Goal: Answer question/provide support: Share knowledge or assist other users

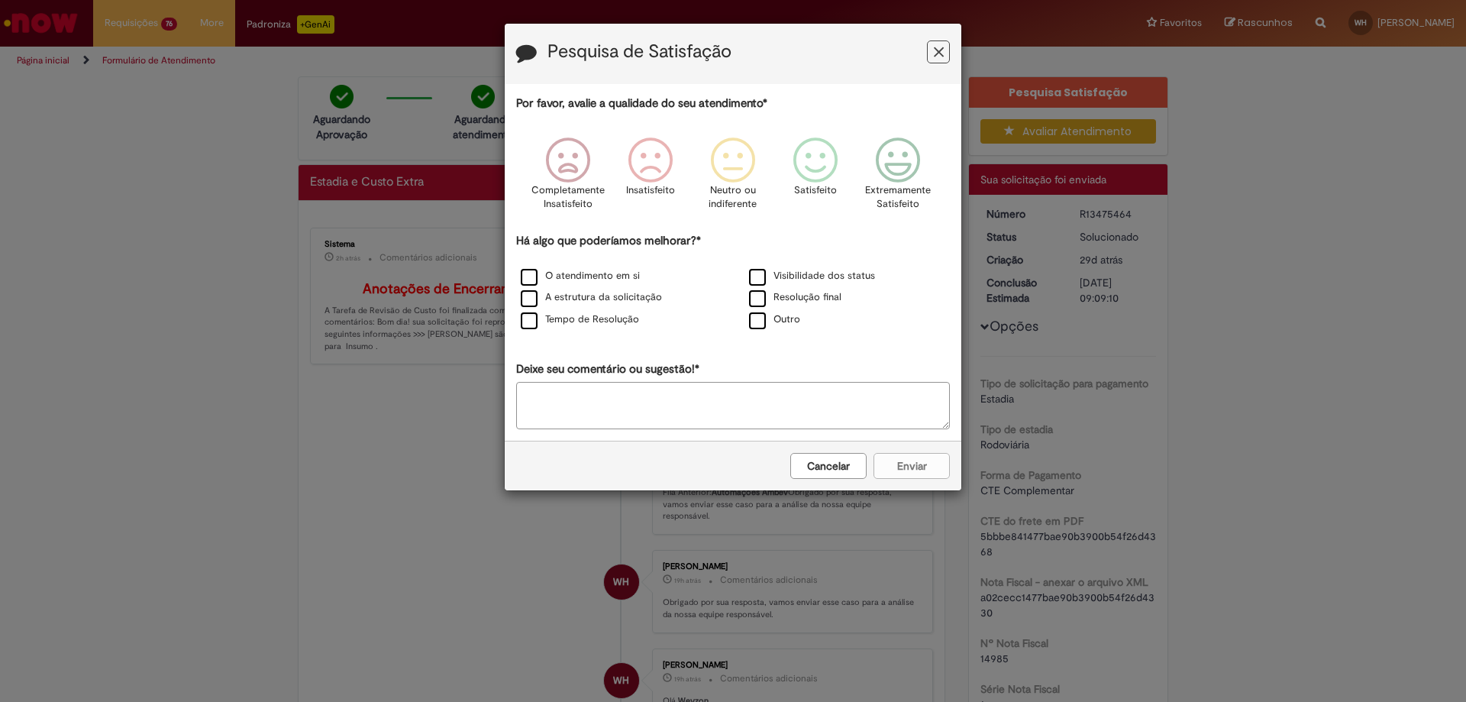
click at [930, 53] on button "Feedback" at bounding box center [938, 51] width 23 height 23
click at [941, 49] on icon "Feedback" at bounding box center [939, 52] width 10 height 16
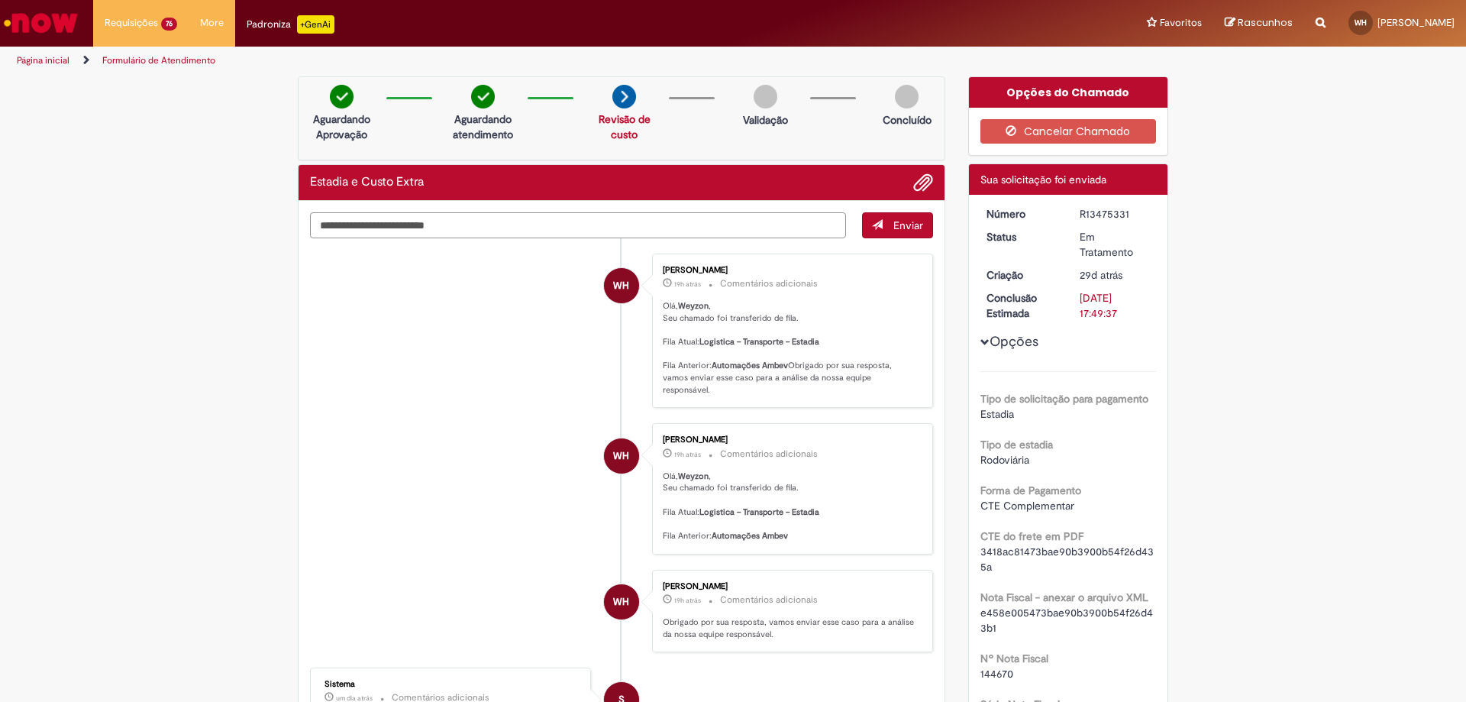
click at [465, 231] on textarea "Digite sua mensagem aqui..." at bounding box center [578, 225] width 536 height 26
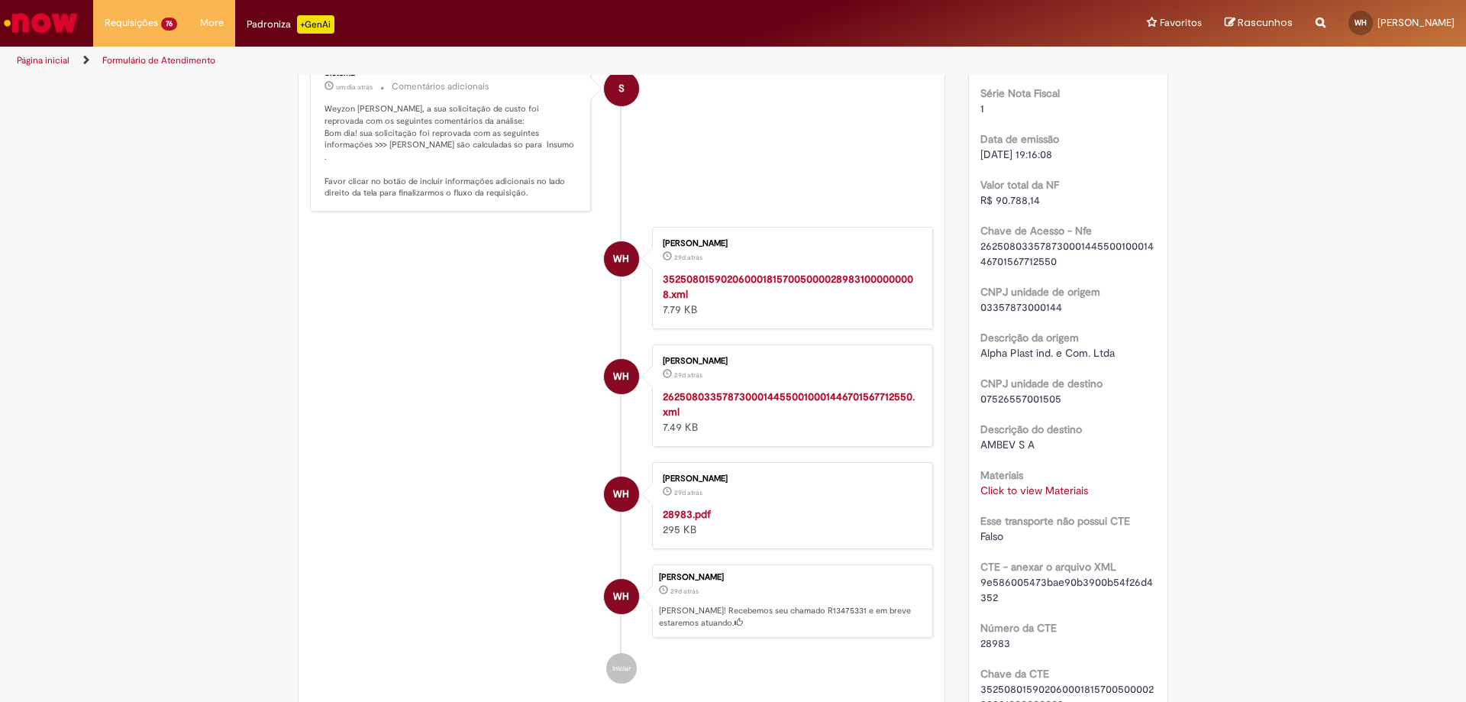
click at [692, 521] on strong "28983.pdf" at bounding box center [687, 514] width 48 height 14
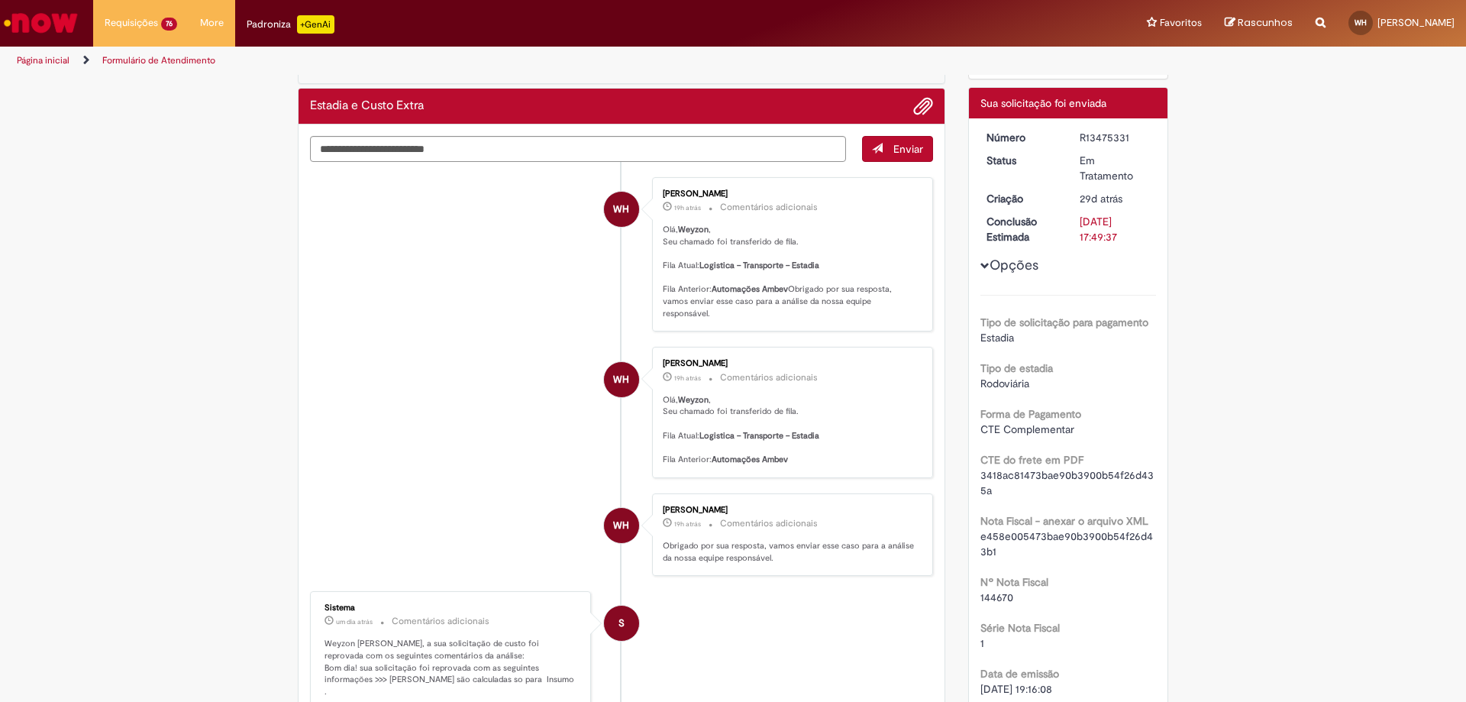
scroll to position [0, 0]
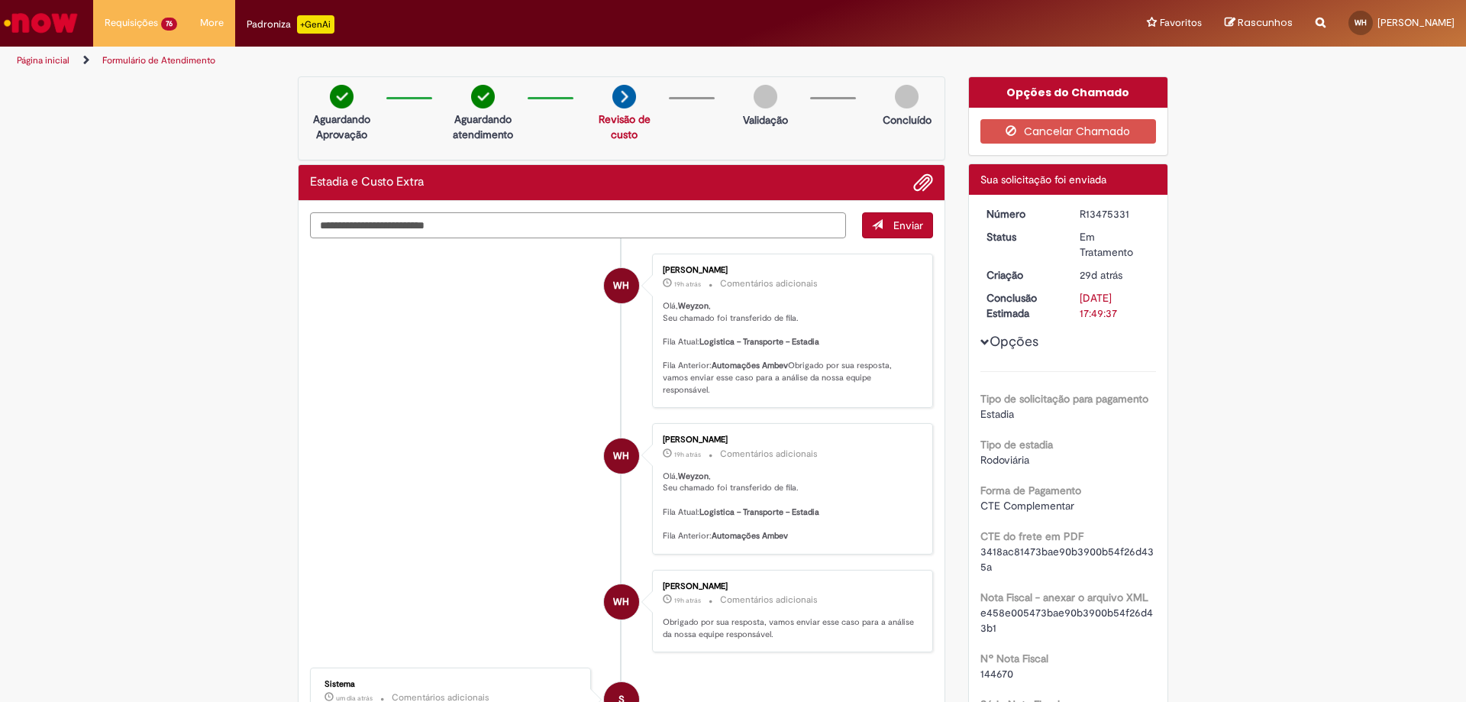
click at [586, 229] on textarea "Digite sua mensagem aqui..." at bounding box center [578, 225] width 536 height 26
type textarea "*"
type textarea "**********"
click at [885, 231] on button "Enviar" at bounding box center [897, 225] width 71 height 26
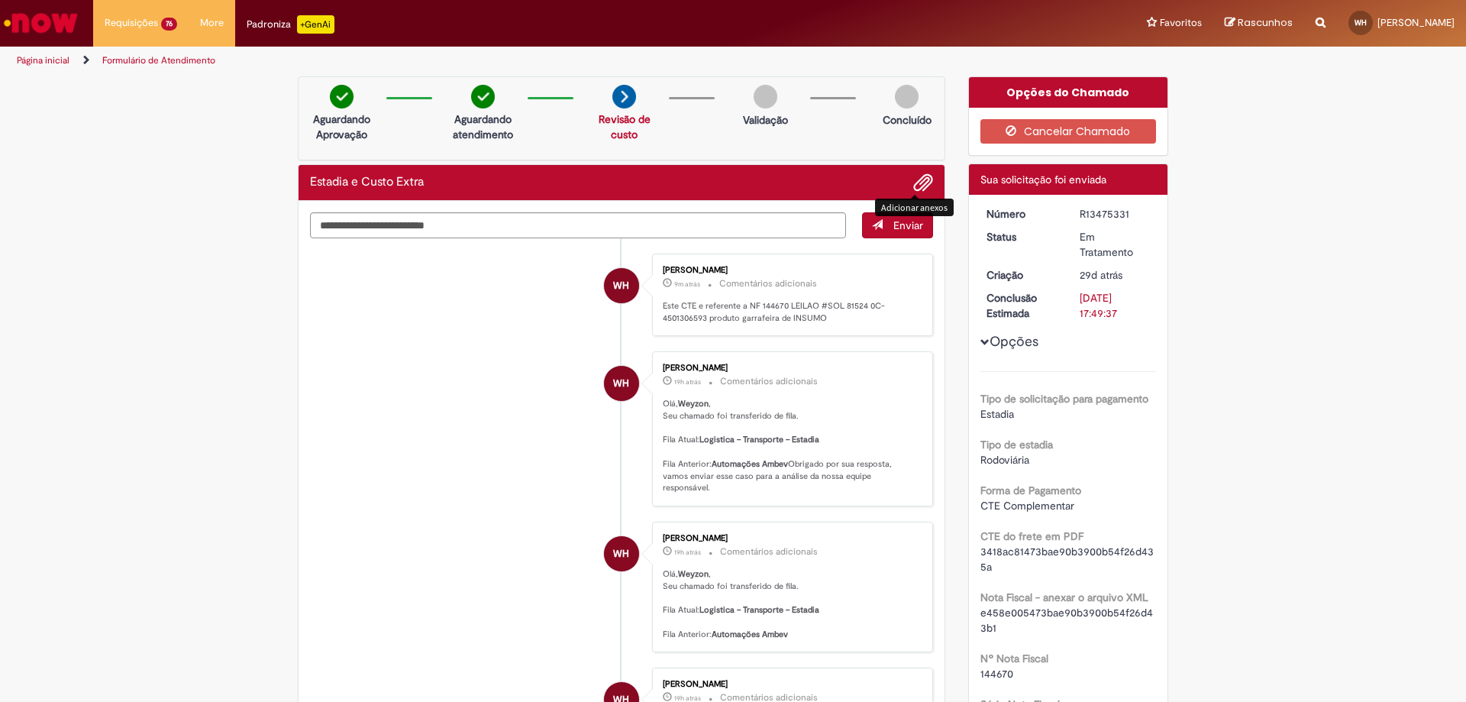
click at [915, 185] on span "Adicionar anexos" at bounding box center [923, 183] width 18 height 18
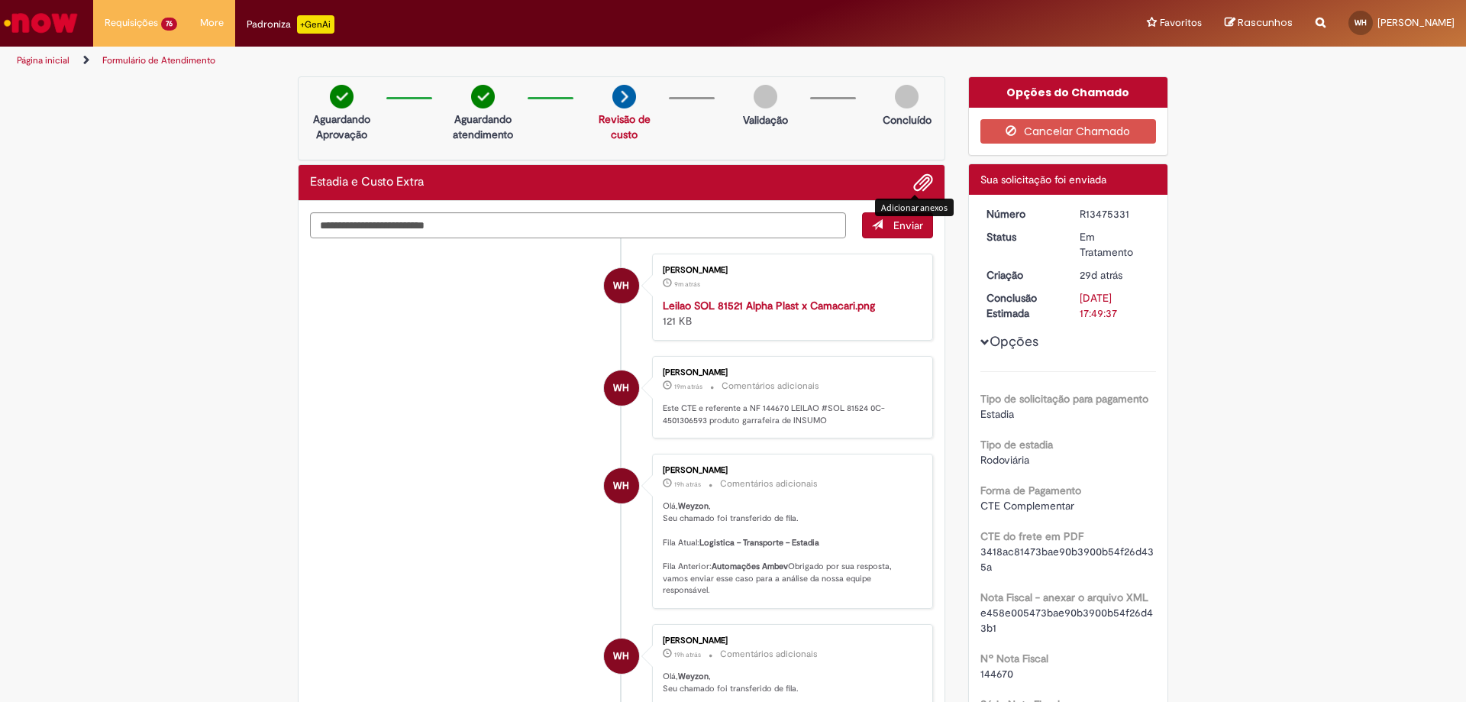
click at [924, 176] on span "Adicionar anexos" at bounding box center [923, 183] width 18 height 18
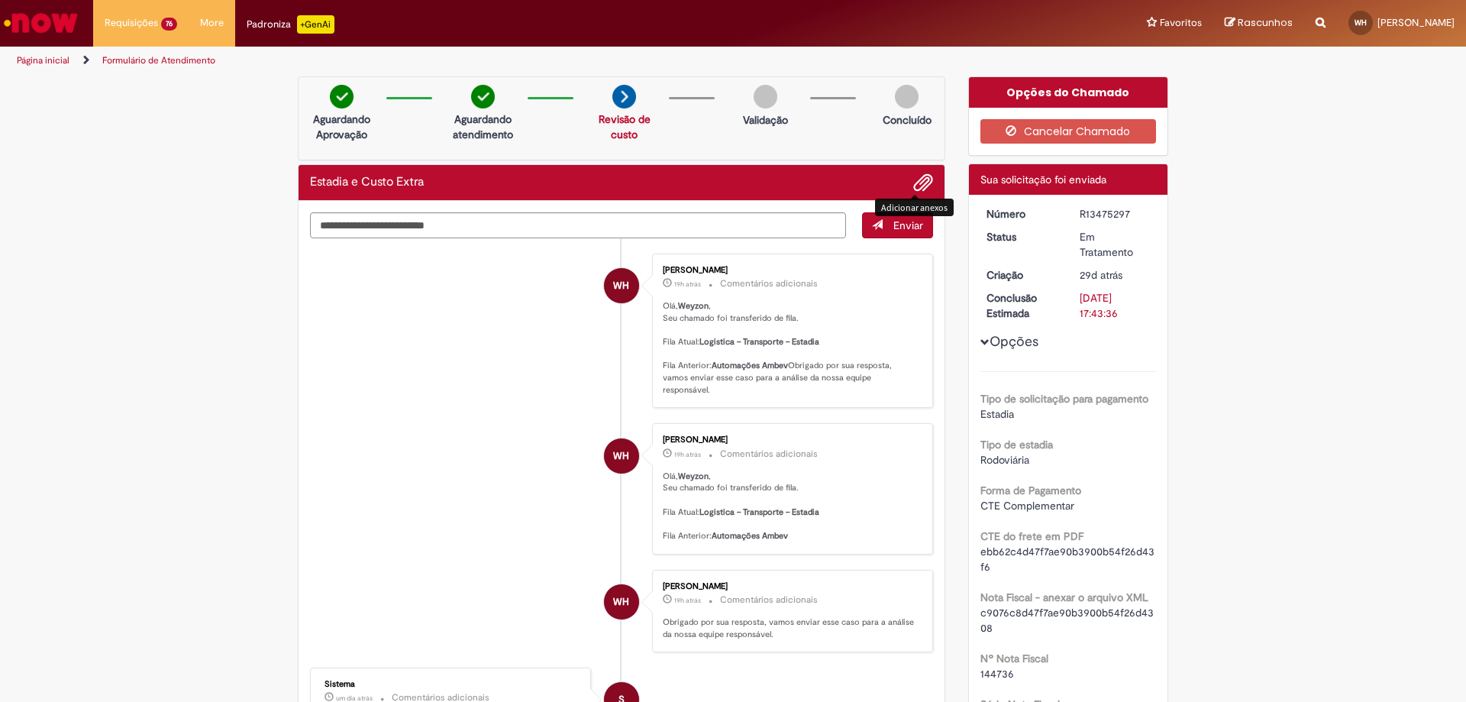
click at [914, 179] on span "Adicionar anexos" at bounding box center [923, 183] width 18 height 18
click at [918, 180] on span "Adicionar anexos" at bounding box center [923, 183] width 18 height 18
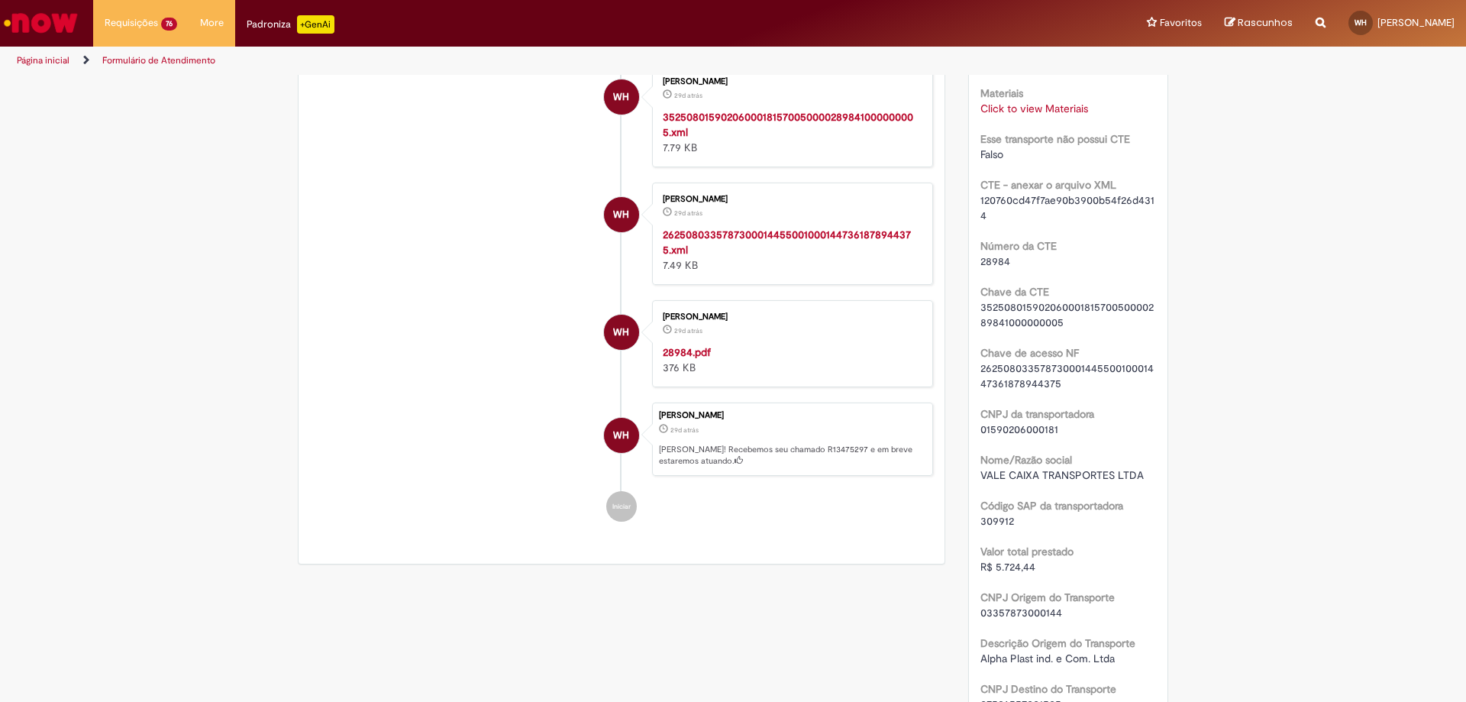
scroll to position [1145, 0]
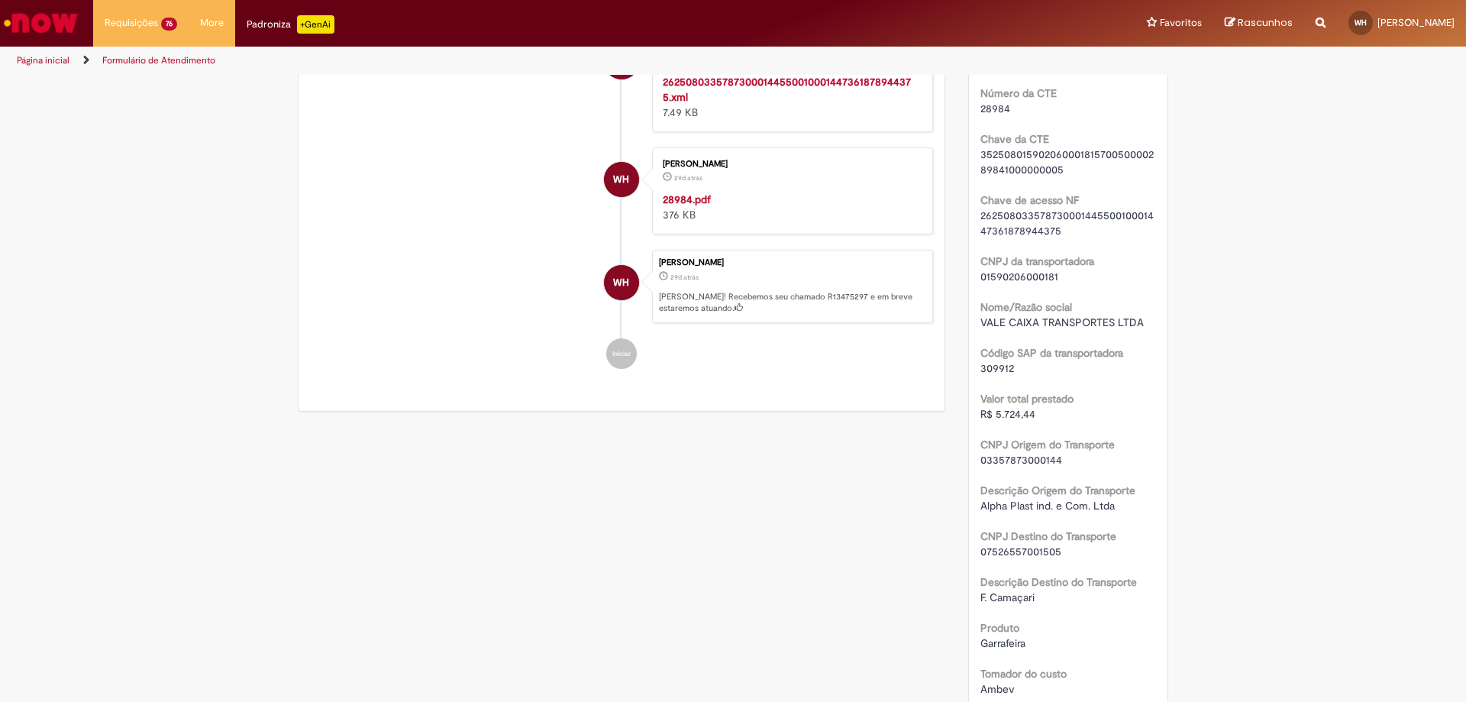
click at [698, 206] on strong "28984.pdf" at bounding box center [687, 199] width 48 height 14
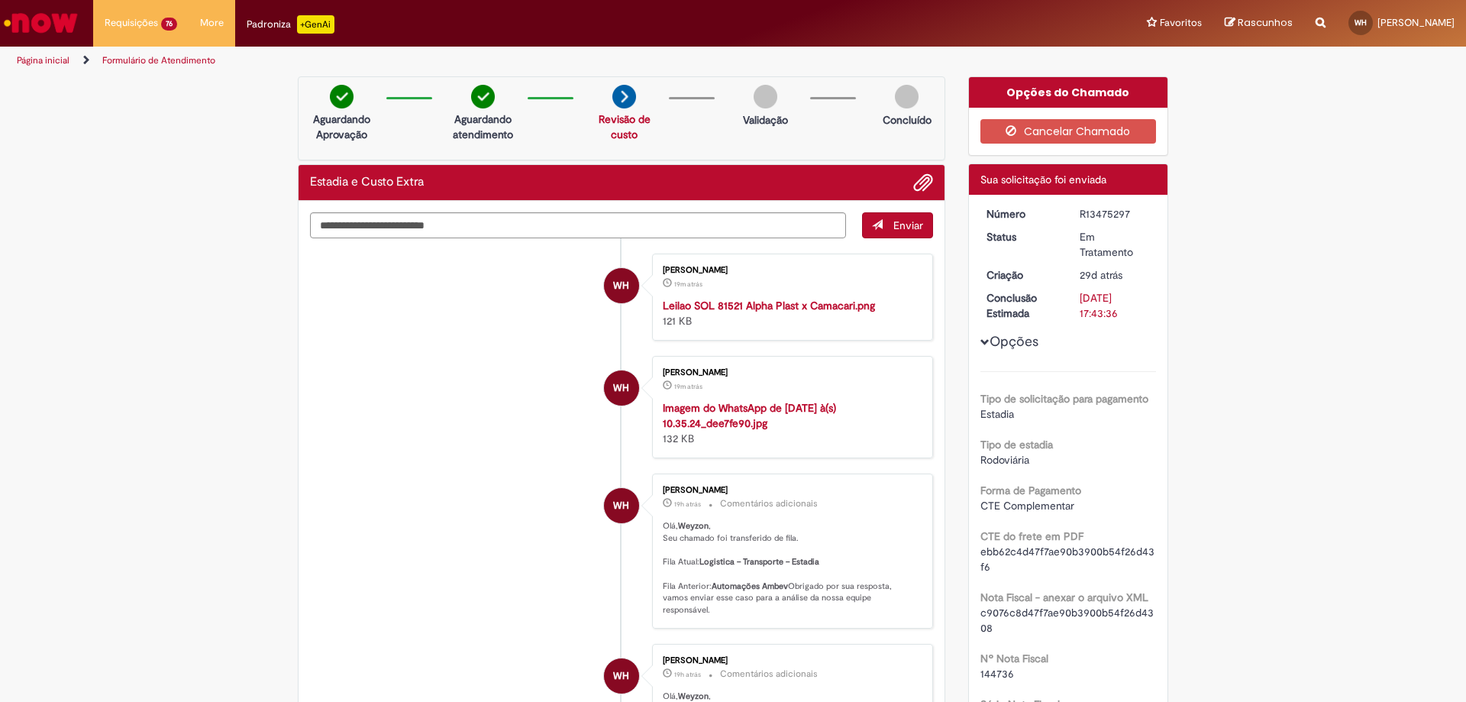
scroll to position [229, 0]
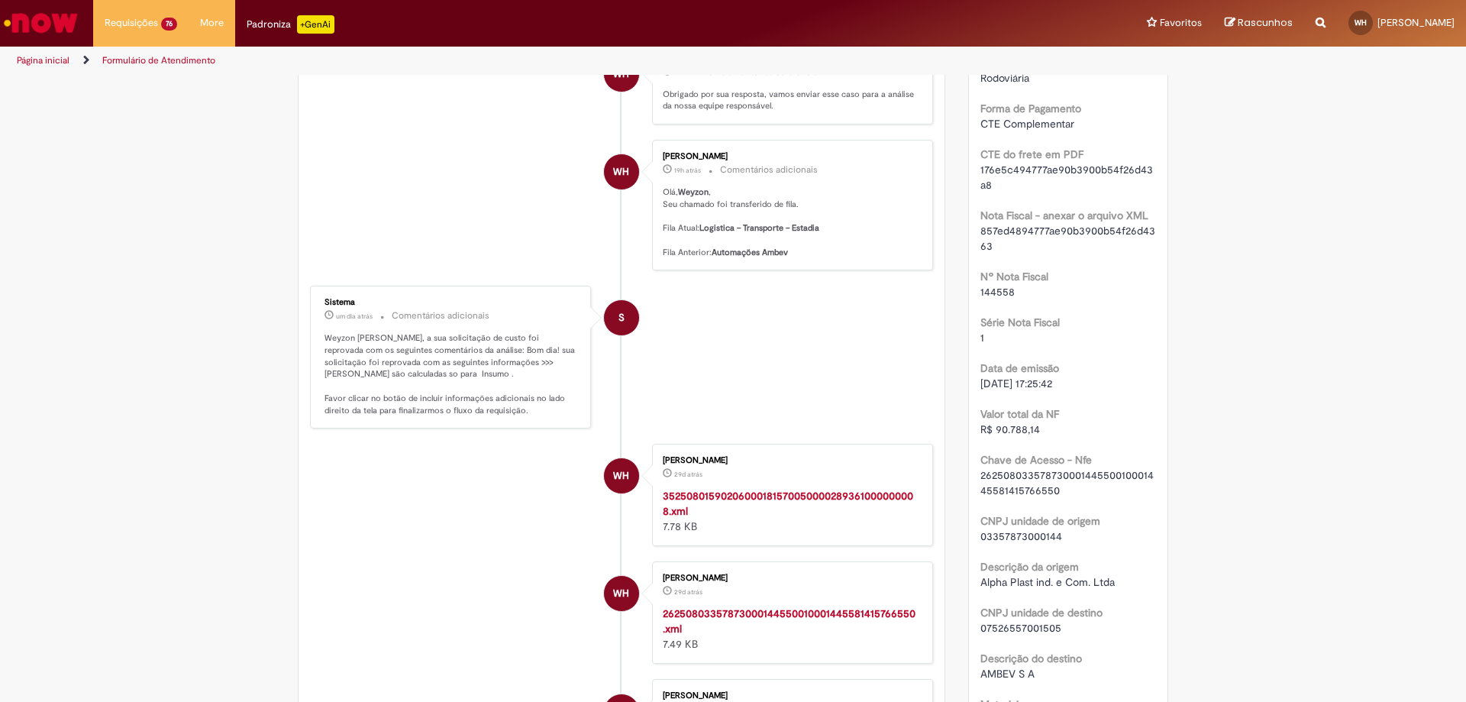
scroll to position [611, 0]
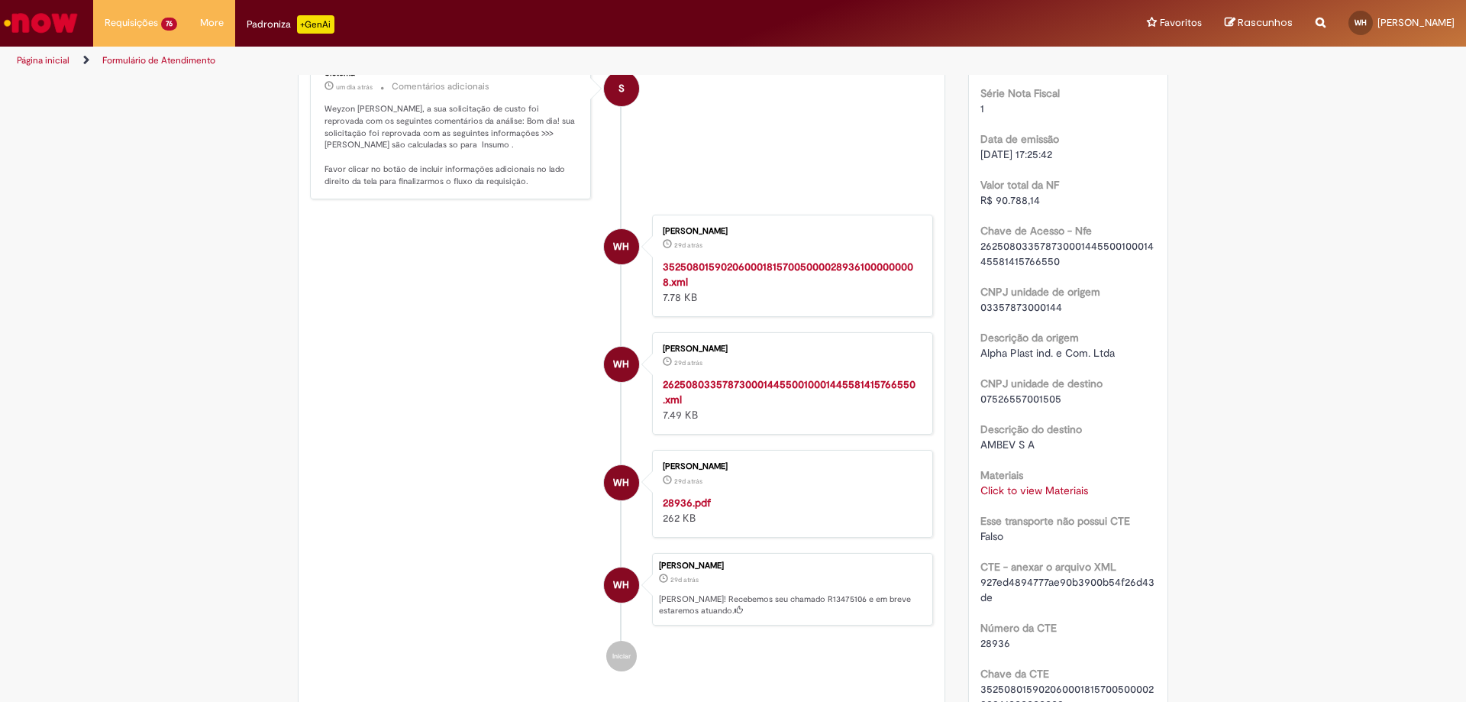
click at [695, 509] on strong "28936.pdf" at bounding box center [687, 502] width 48 height 14
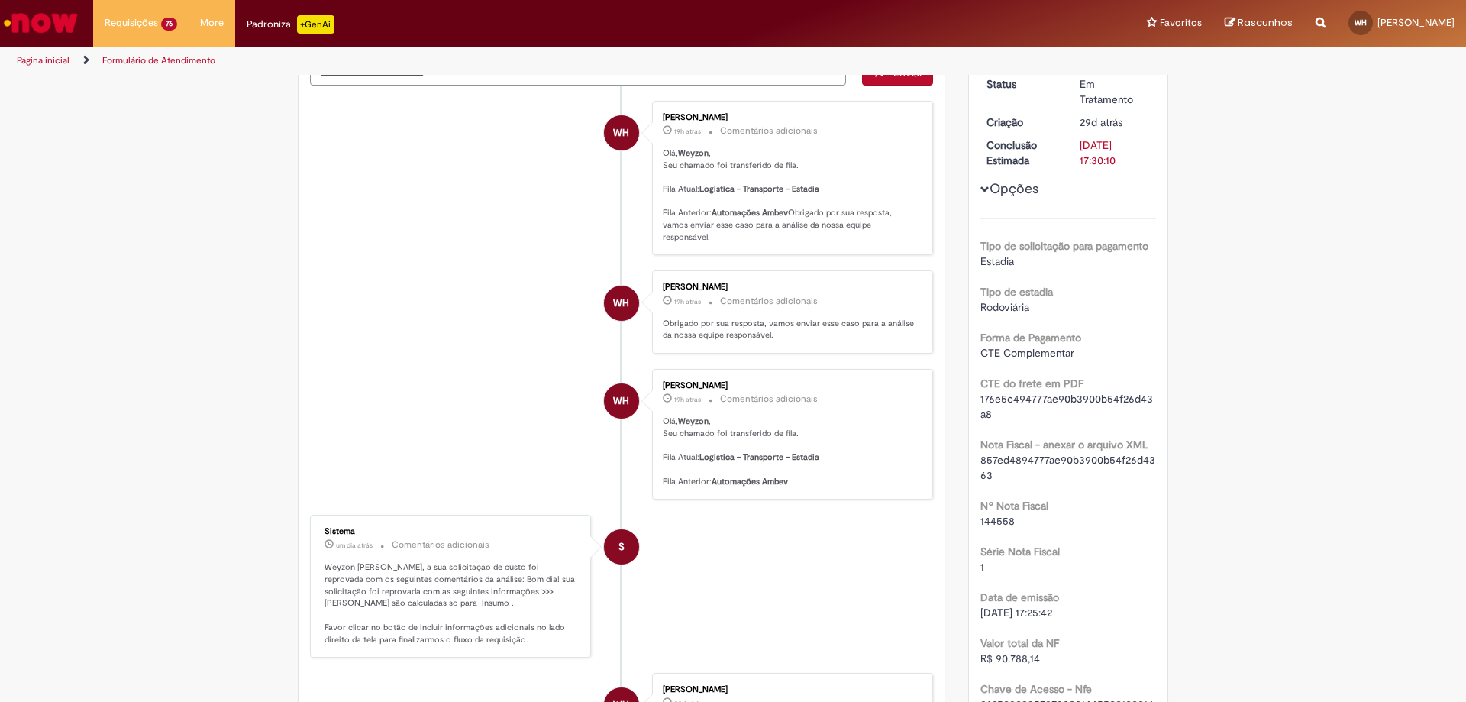
scroll to position [0, 0]
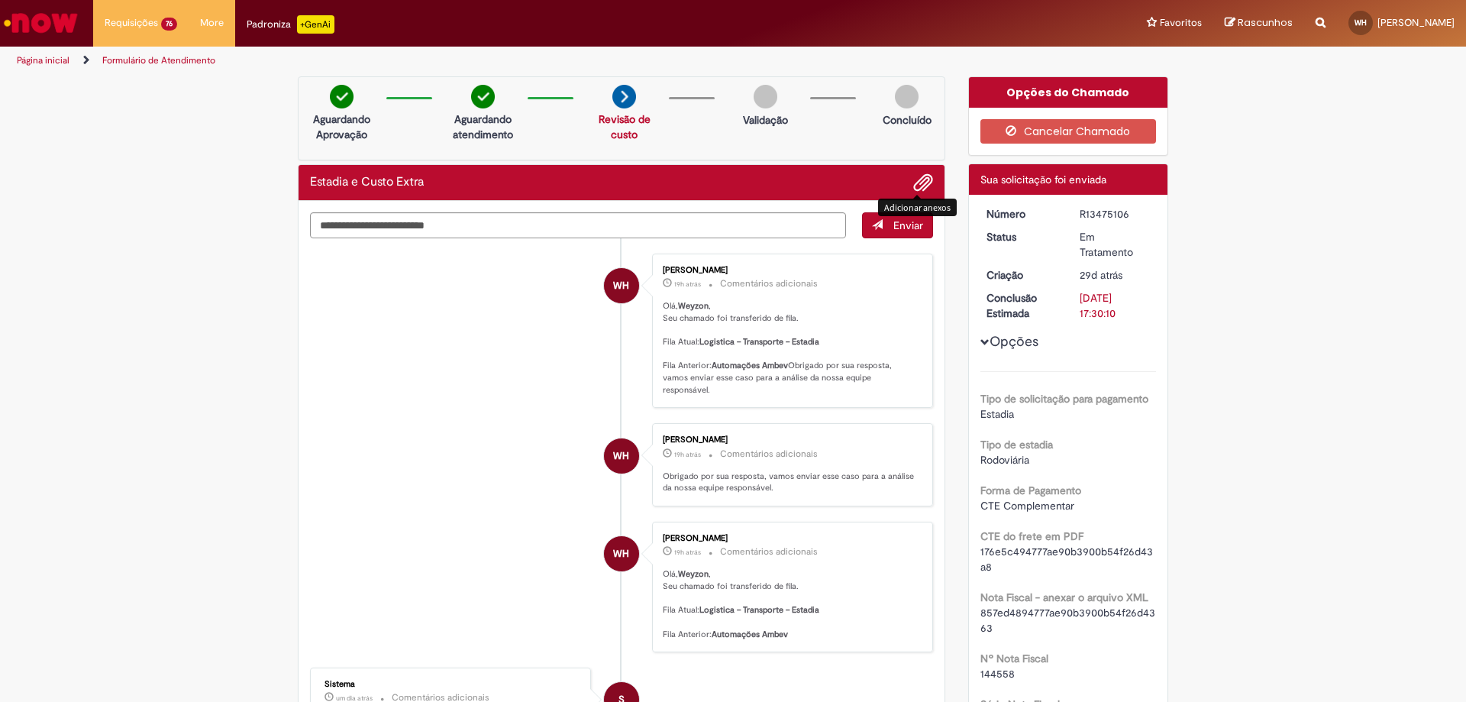
click at [916, 180] on span "Adicionar anexos" at bounding box center [923, 183] width 18 height 18
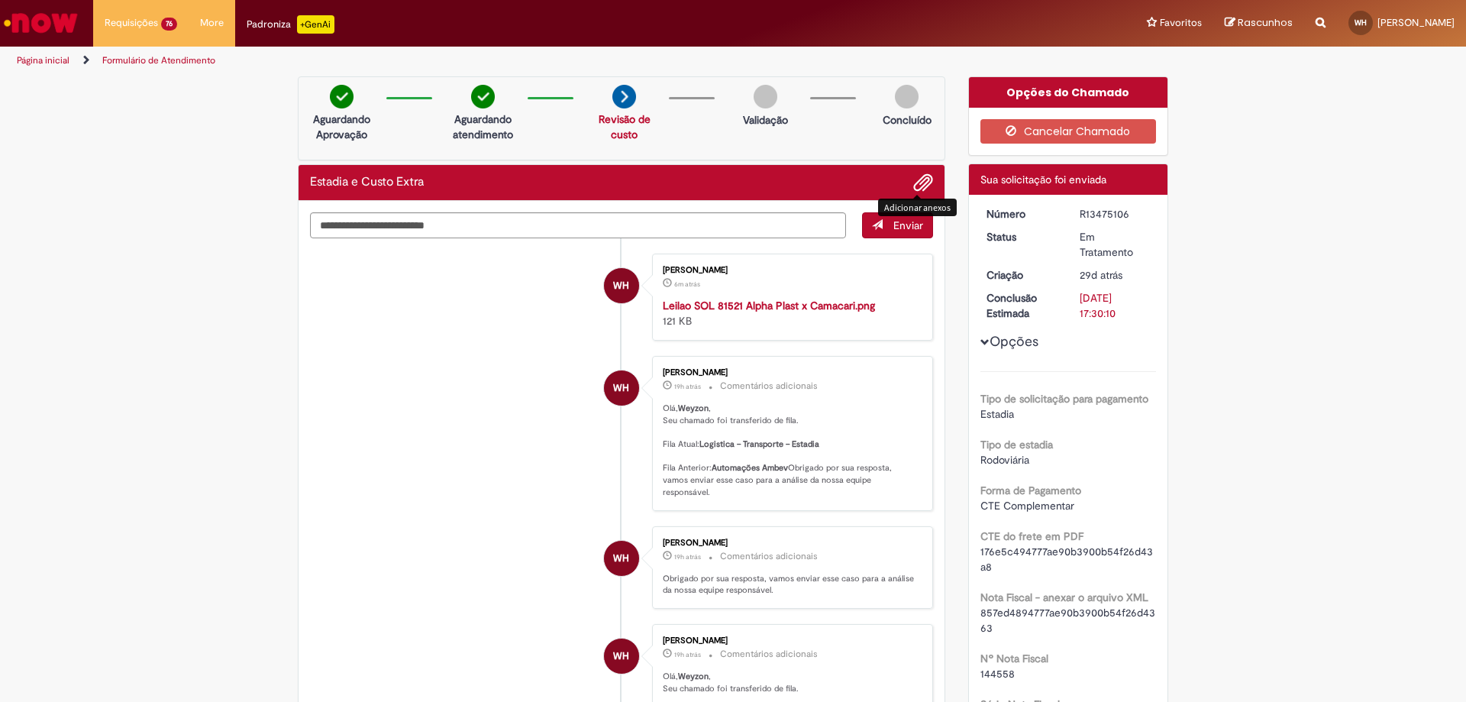
click at [914, 180] on span "Adicionar anexos" at bounding box center [923, 183] width 18 height 18
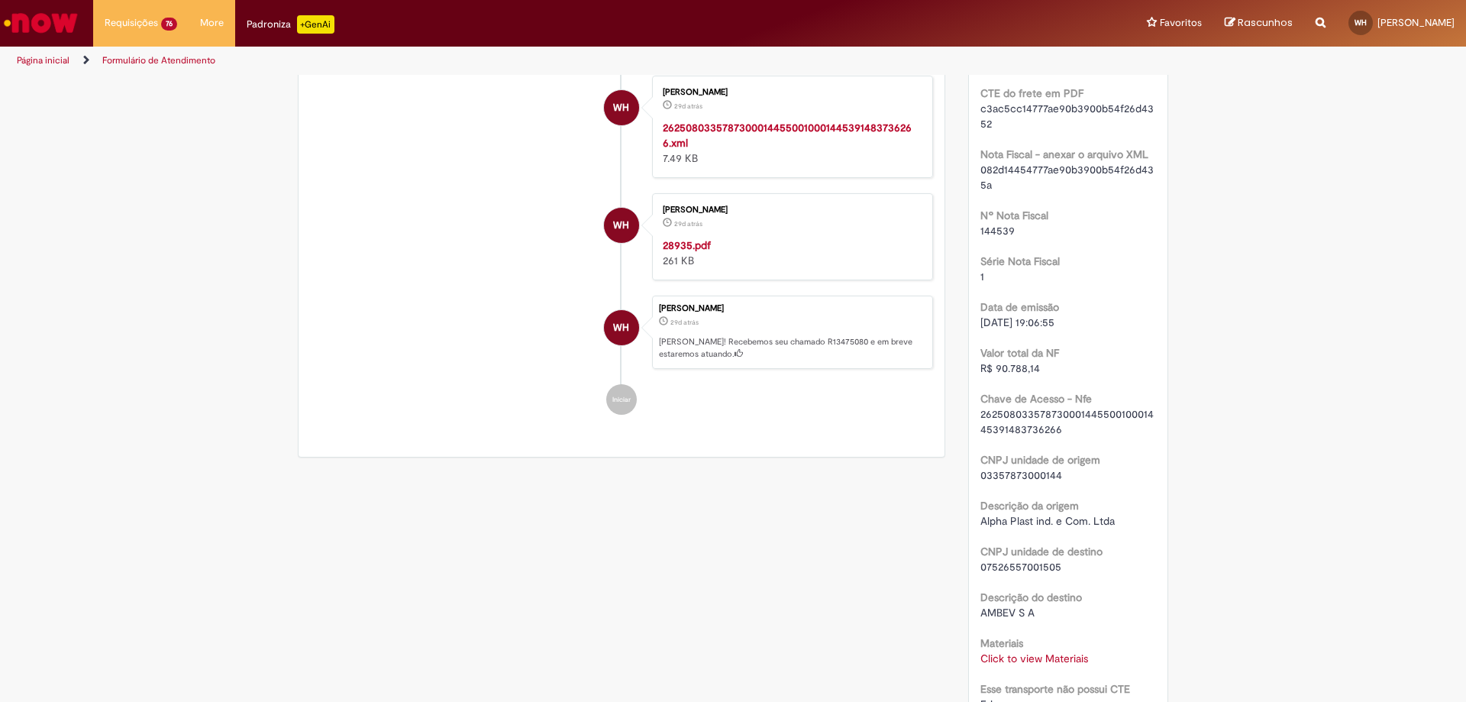
scroll to position [382, 0]
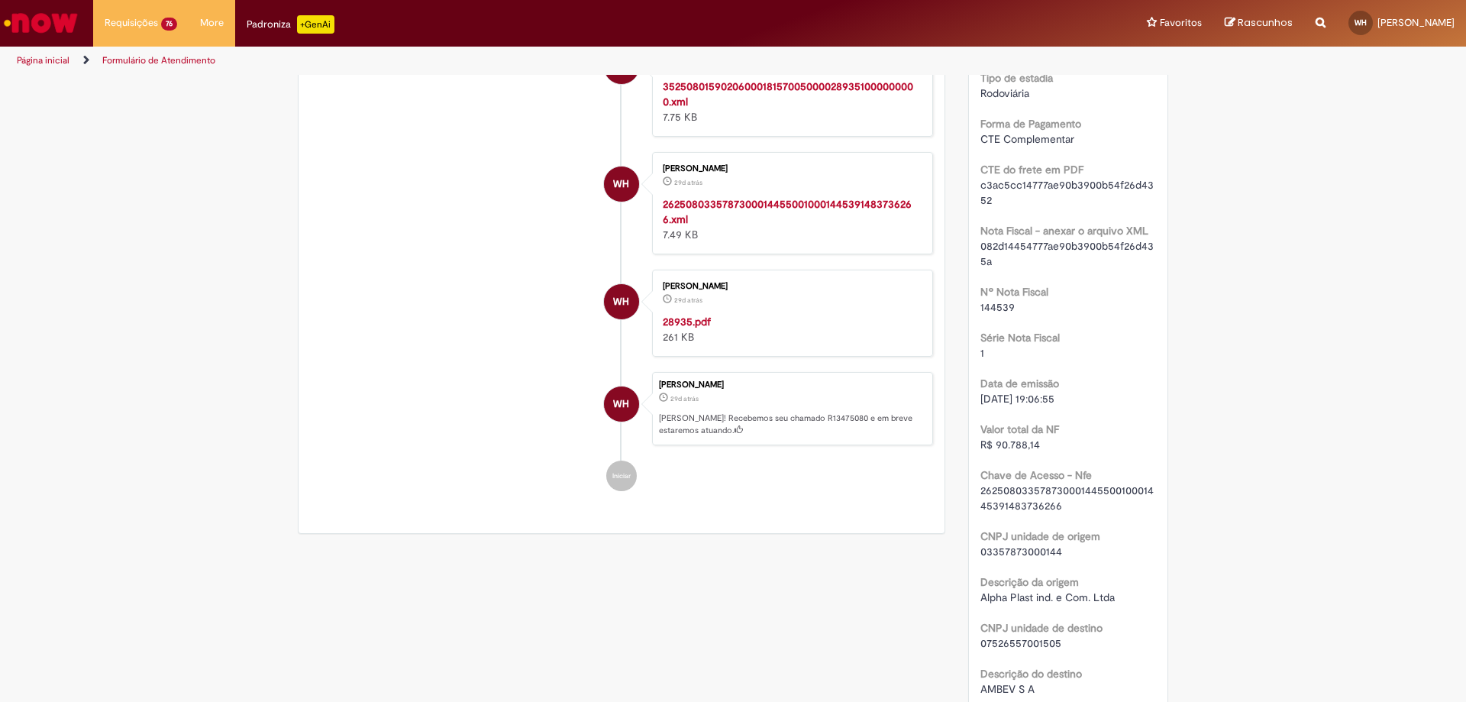
click at [694, 328] on strong "28935.pdf" at bounding box center [687, 321] width 48 height 14
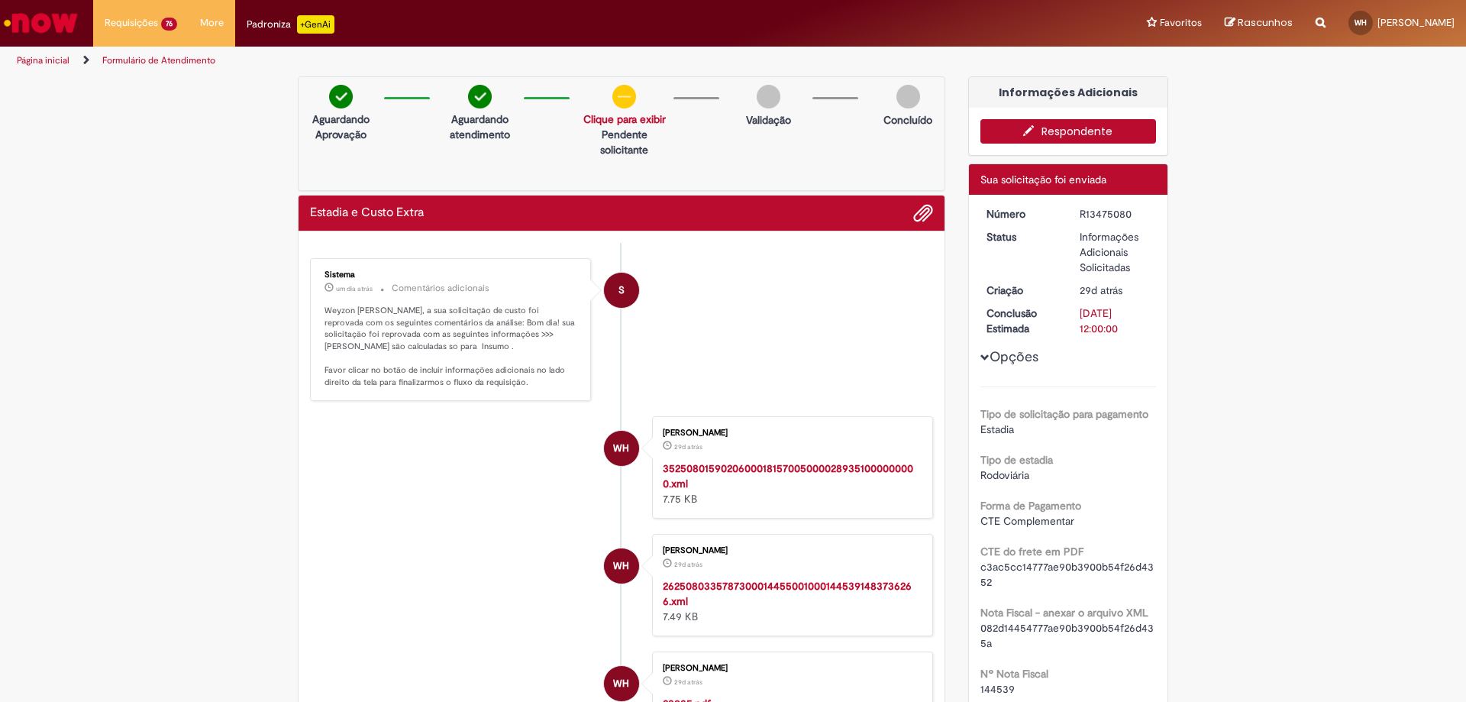
click at [1057, 134] on button "Respondente" at bounding box center [1068, 131] width 176 height 24
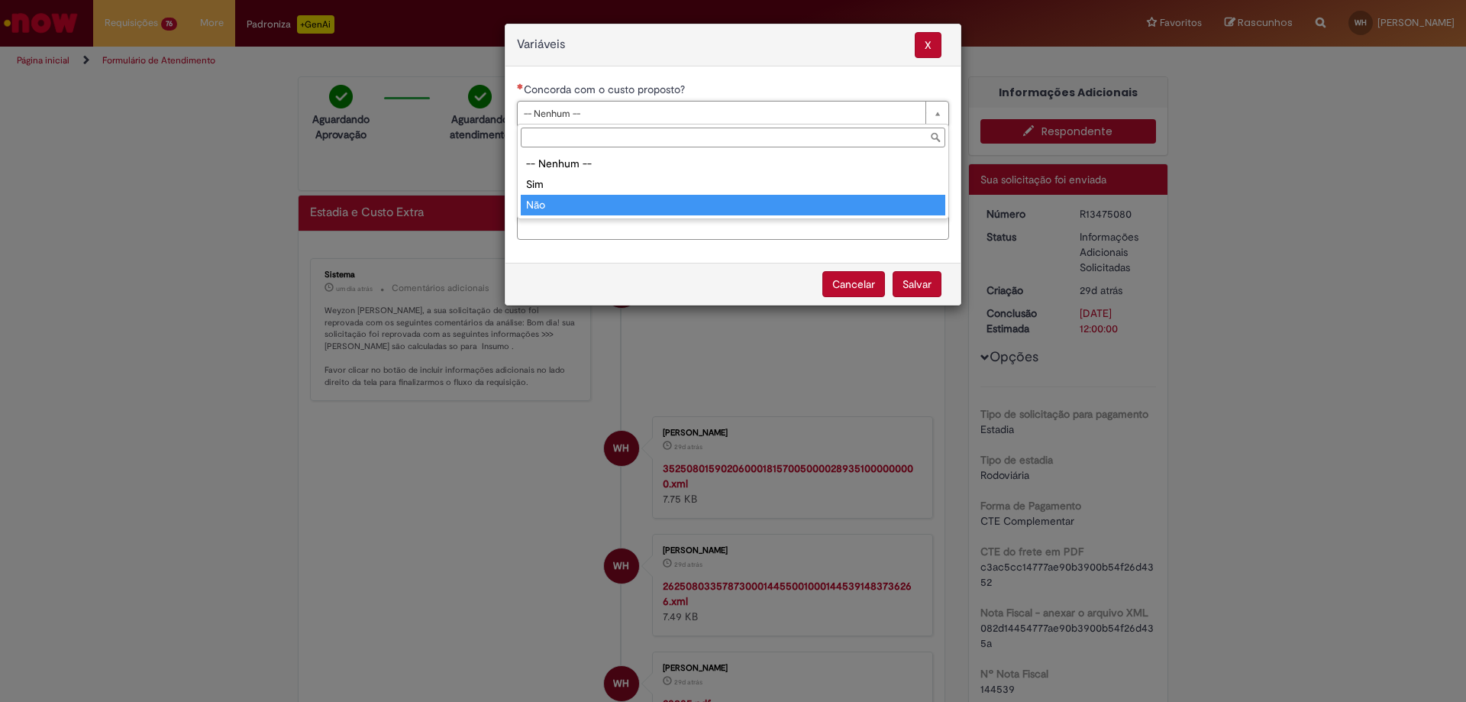
type input "***"
select select "**"
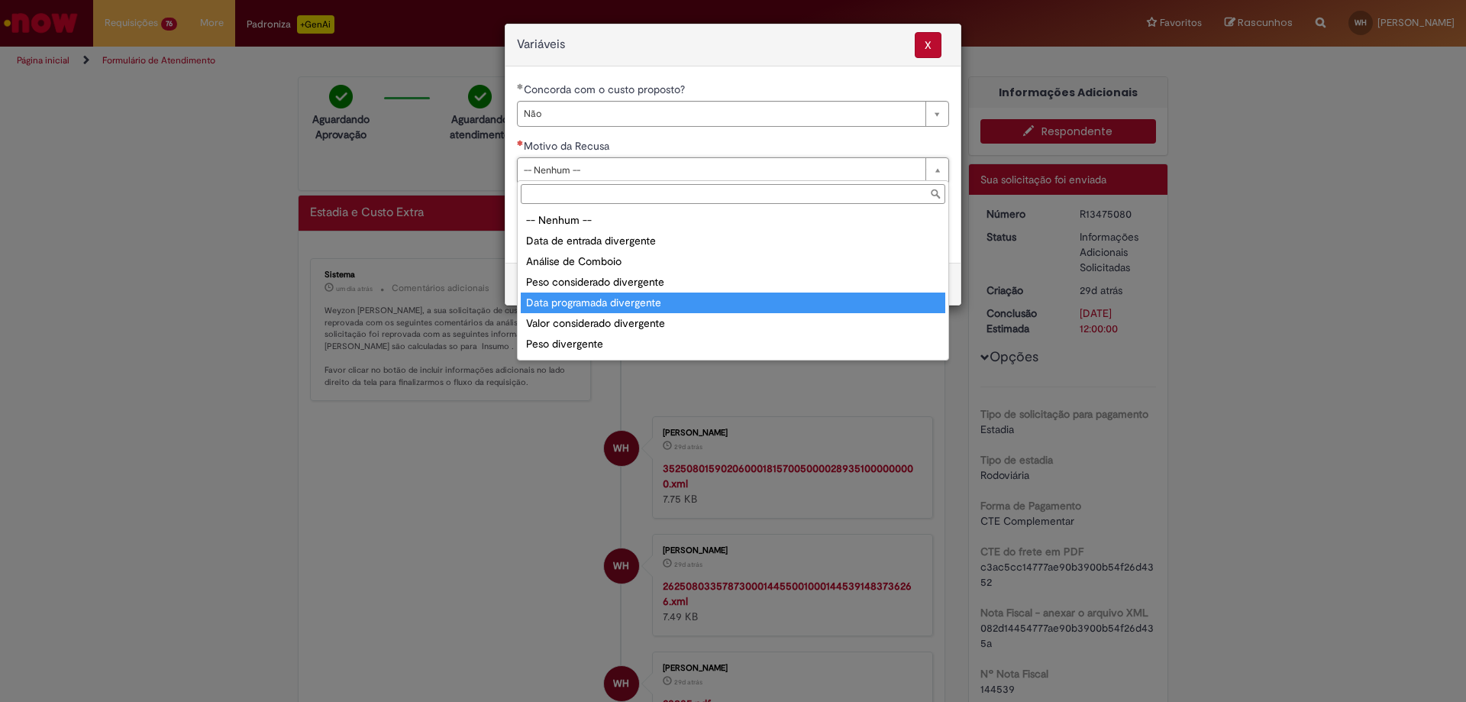
scroll to position [60, 0]
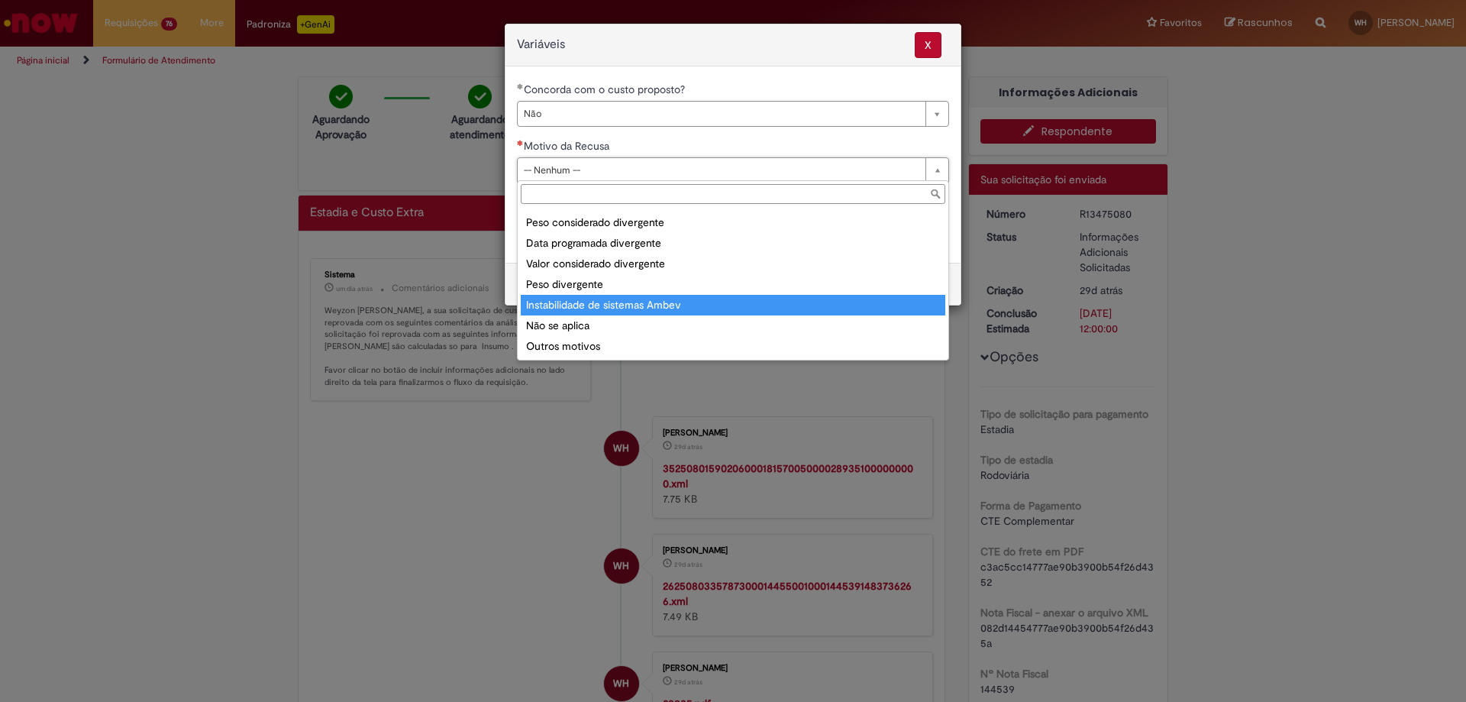
type input "**********"
select select "**********"
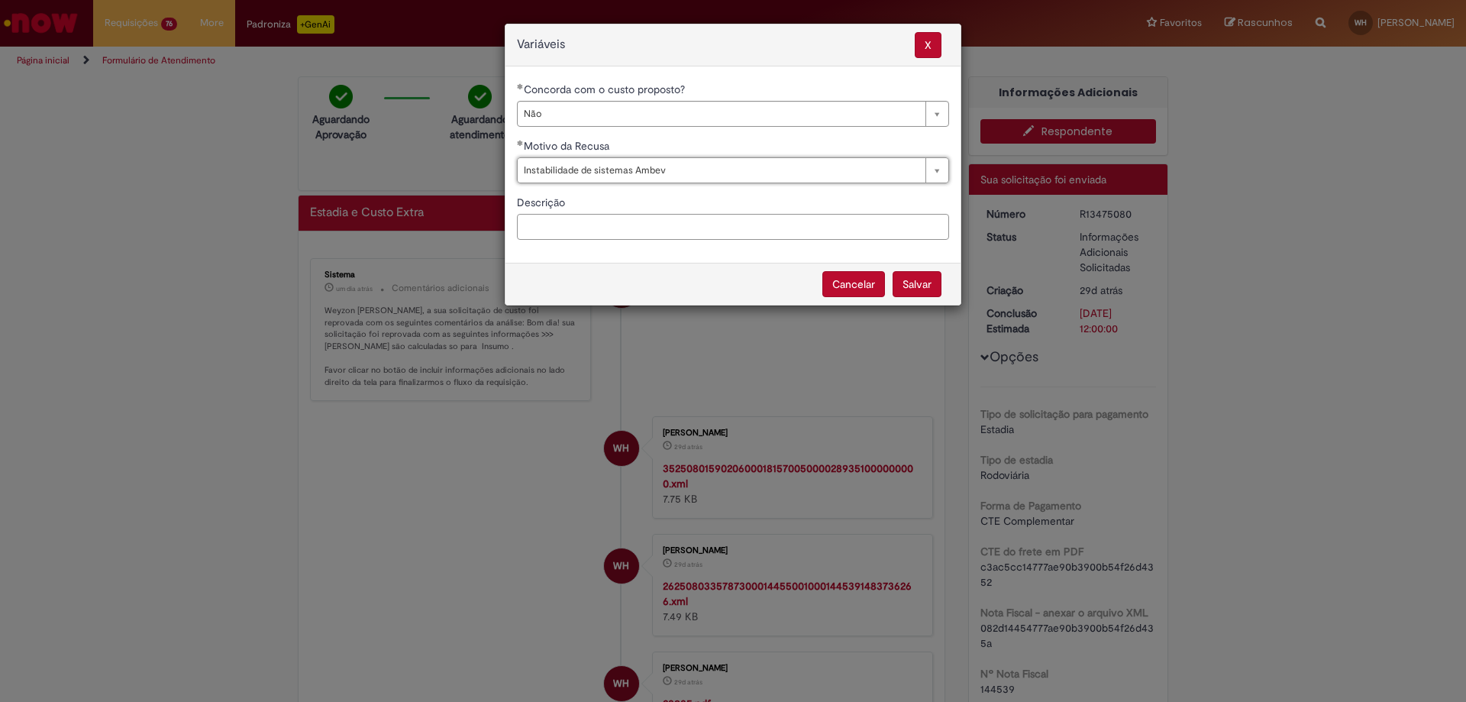
click at [608, 234] on input "Descrição" at bounding box center [733, 227] width 432 height 26
type input "*"
type input "**********"
click at [921, 292] on button "Salvar" at bounding box center [916, 284] width 49 height 26
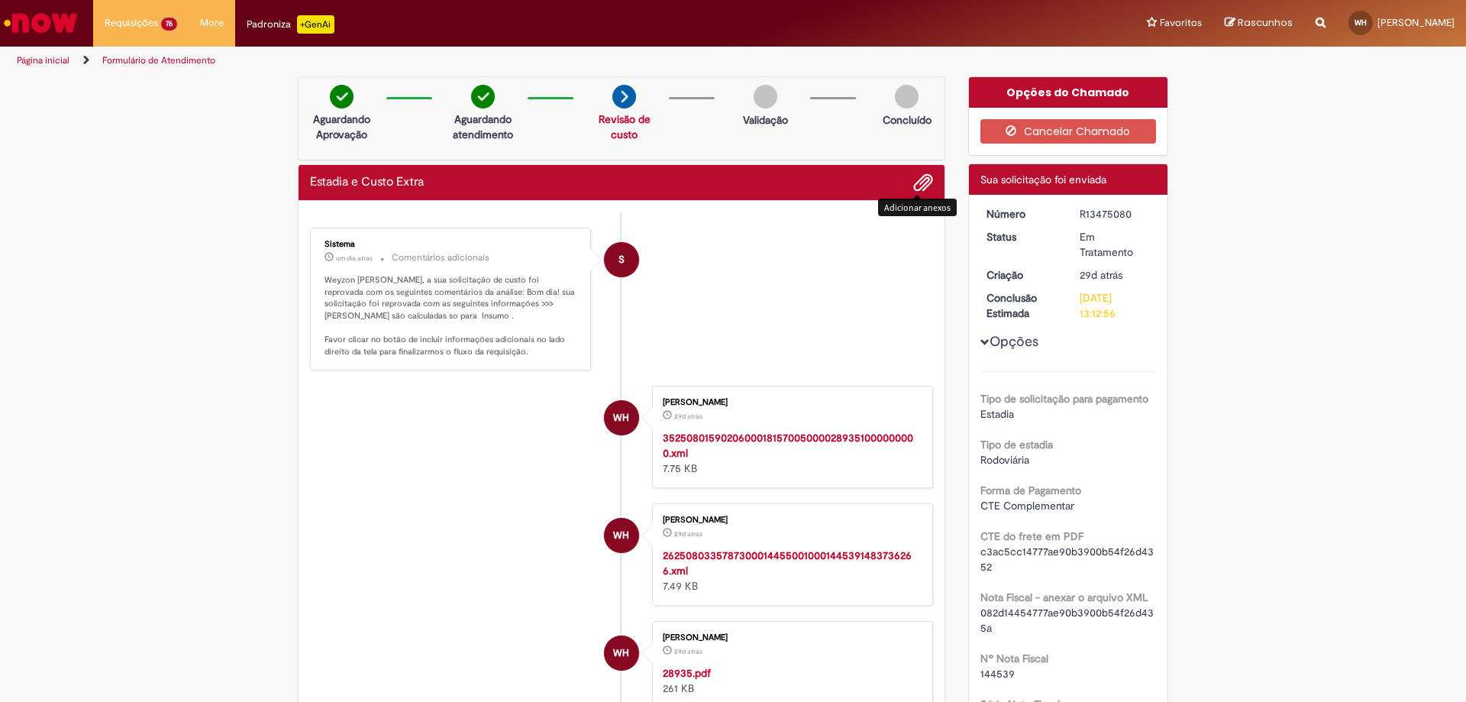
click at [914, 184] on span "Adicionar anexos" at bounding box center [923, 183] width 18 height 18
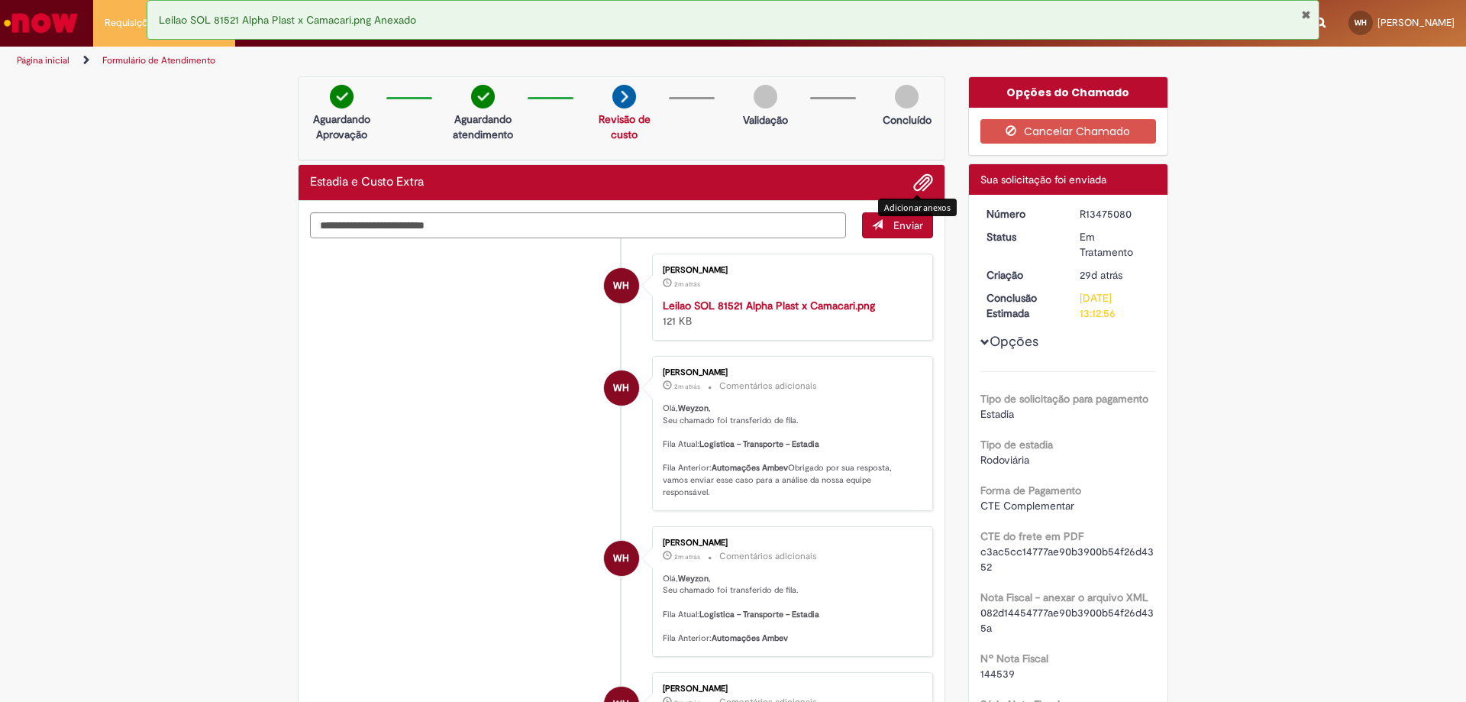
click at [914, 178] on span "Adicionar anexos" at bounding box center [923, 183] width 18 height 18
click at [914, 185] on span "Adicionar anexos" at bounding box center [923, 183] width 18 height 18
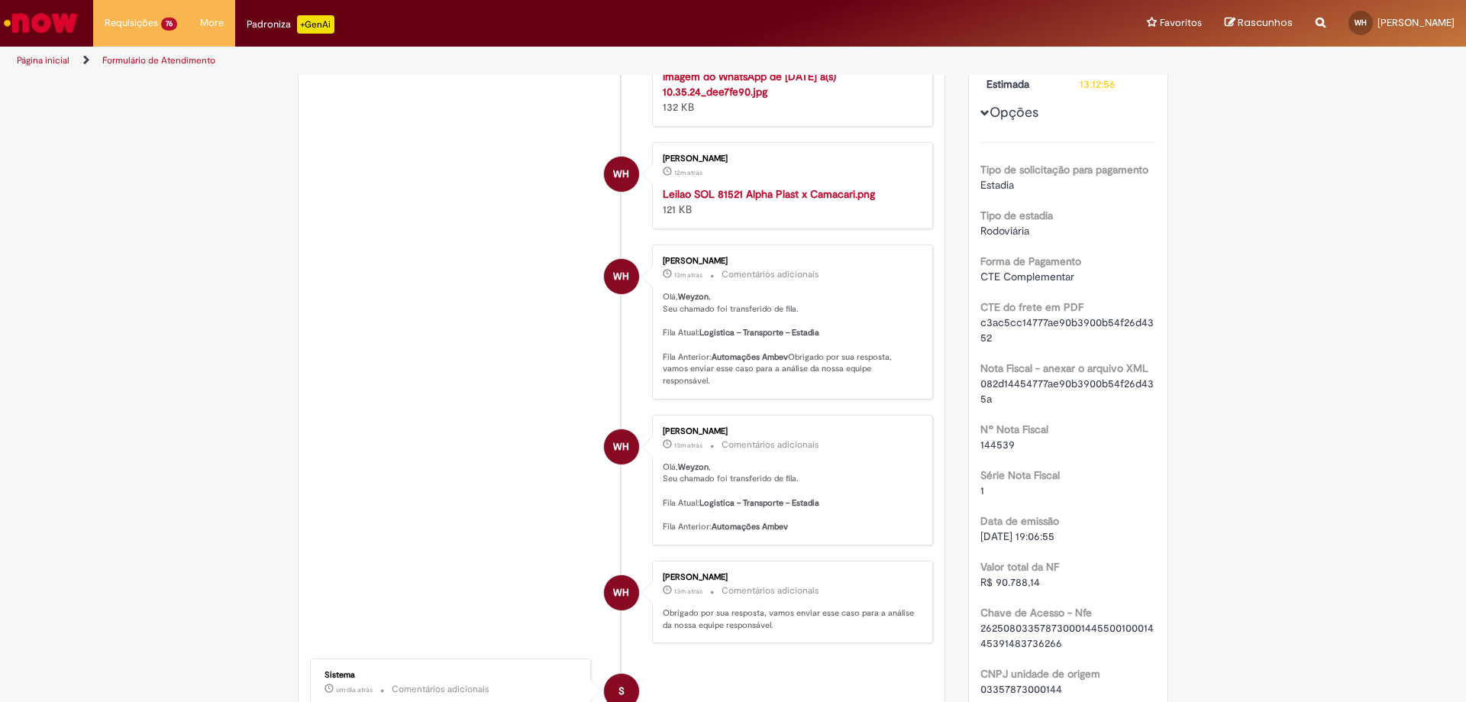
scroll to position [153, 0]
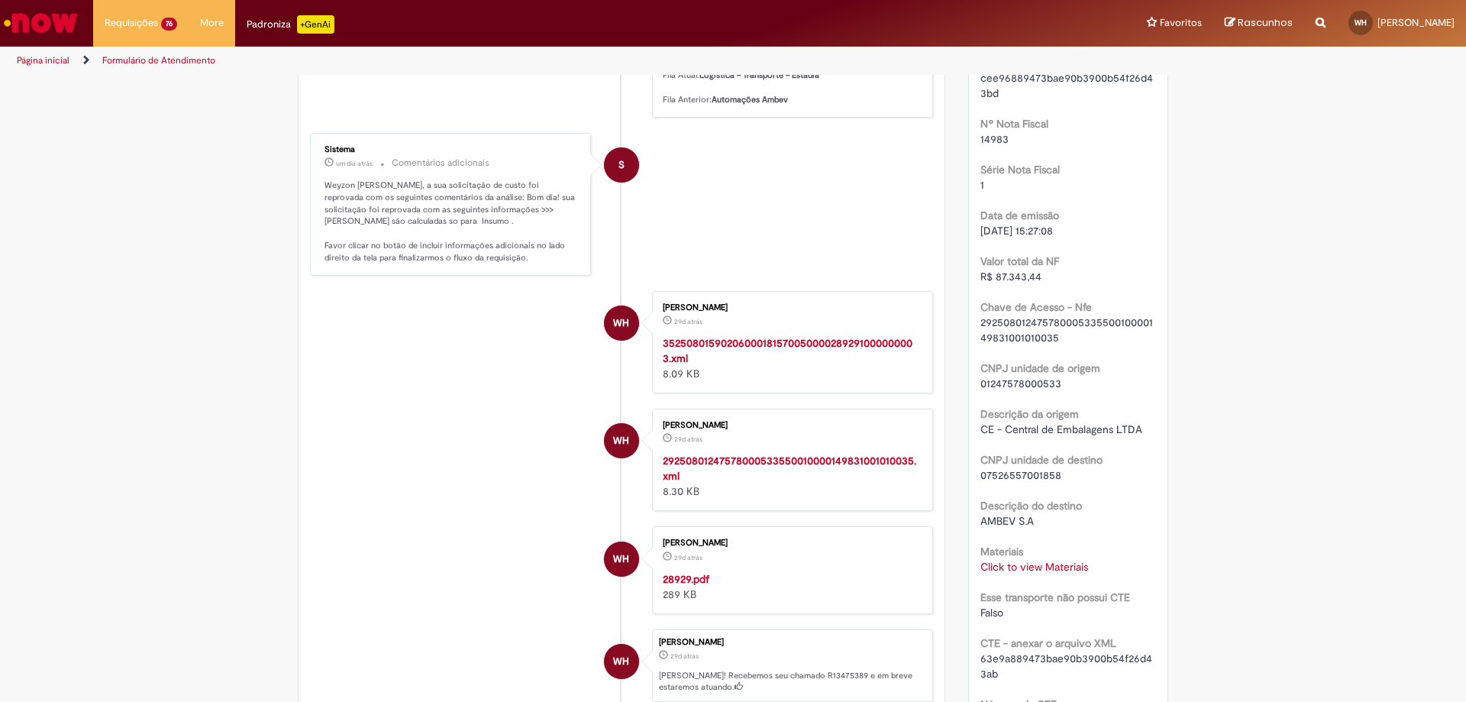
scroll to position [611, 0]
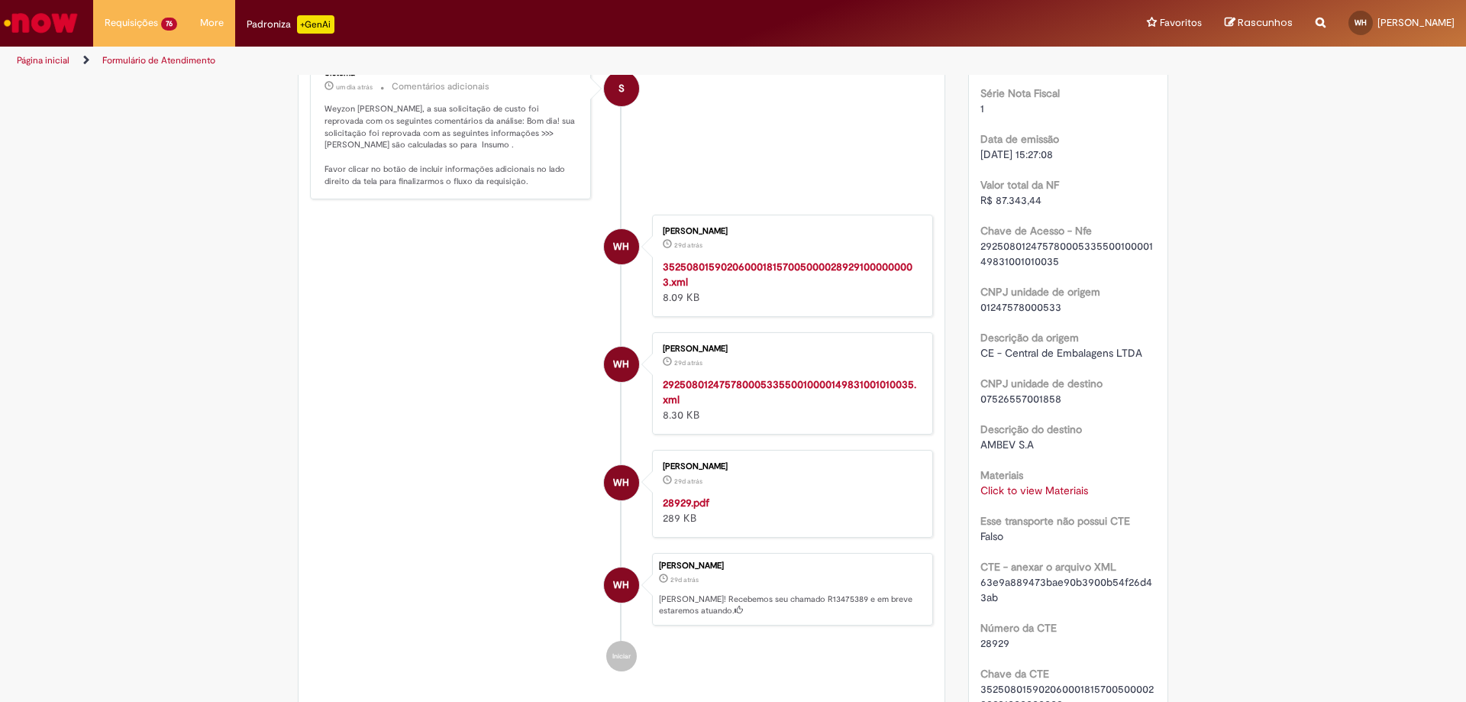
click at [685, 509] on strong "28929.pdf" at bounding box center [686, 502] width 47 height 14
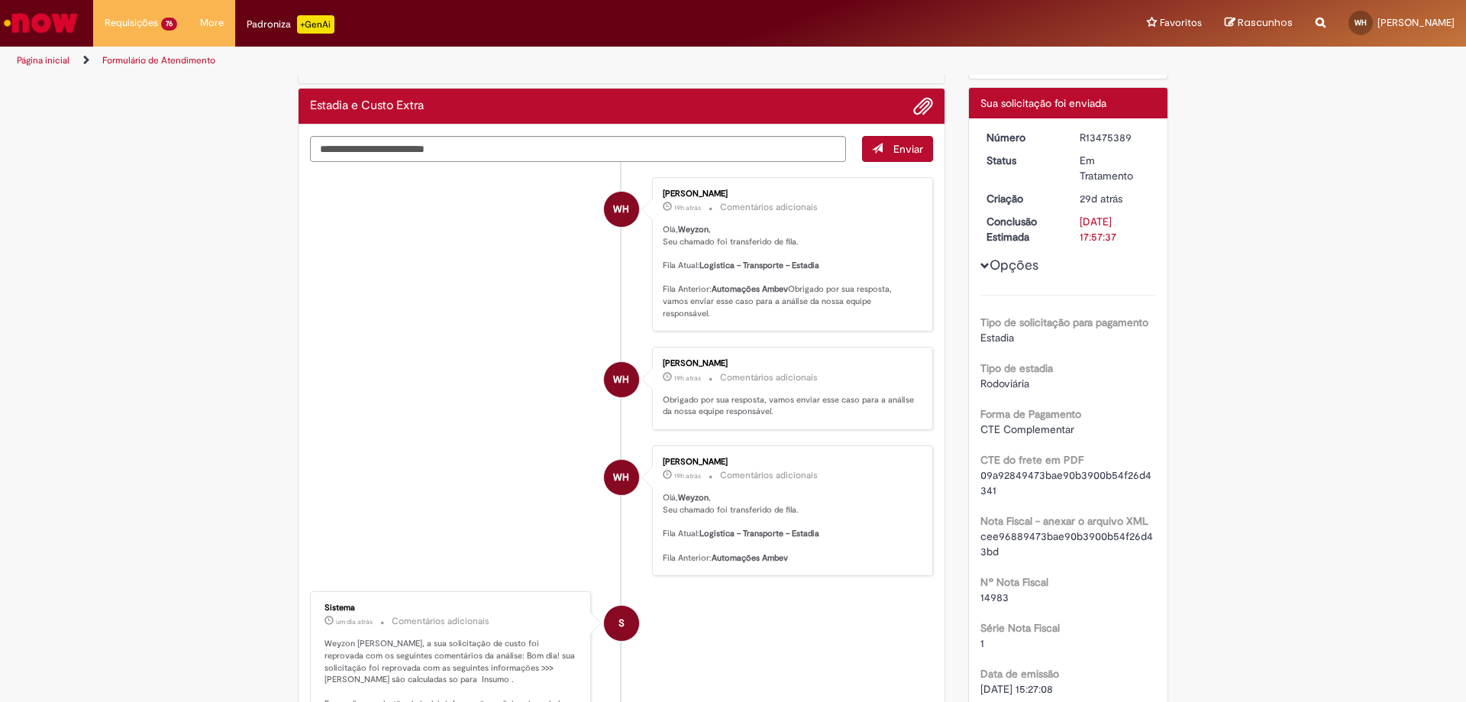
scroll to position [0, 0]
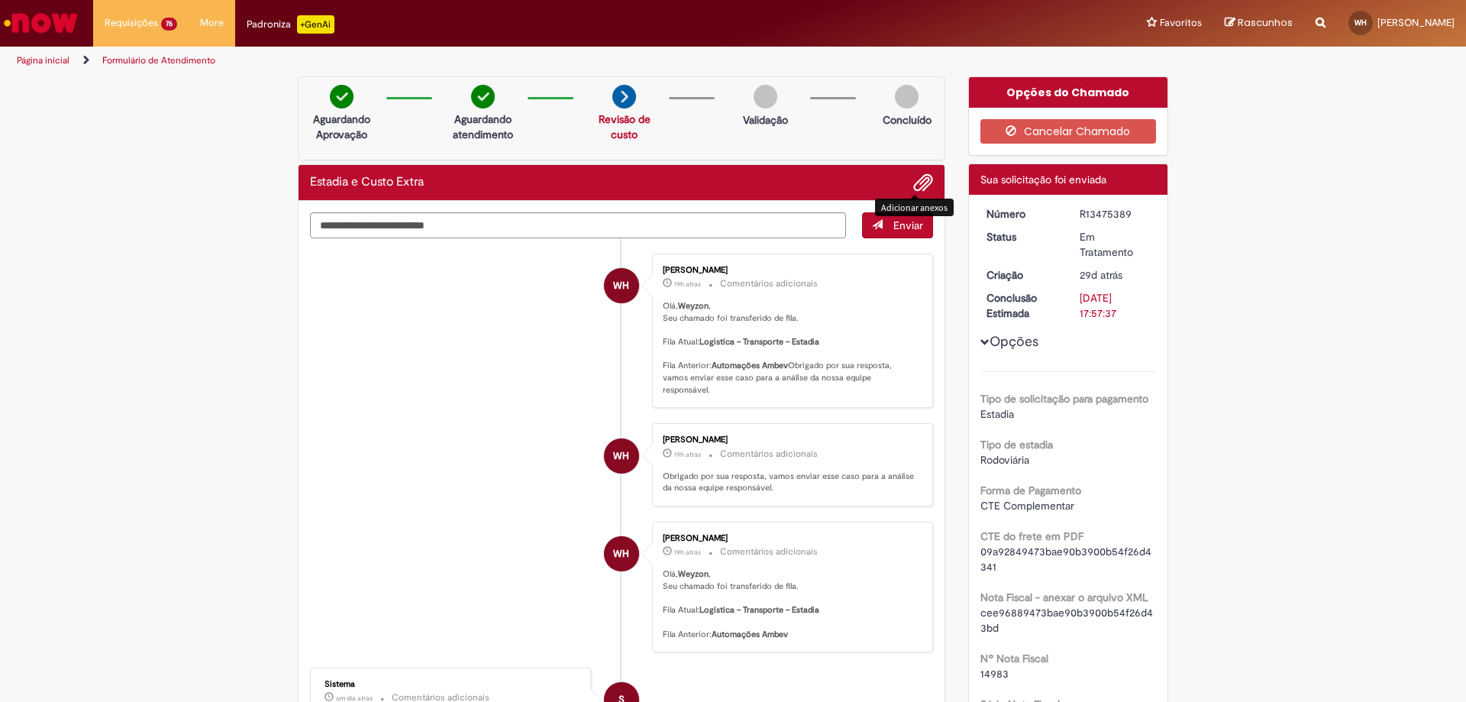
click at [915, 179] on span "Adicionar anexos" at bounding box center [923, 183] width 18 height 18
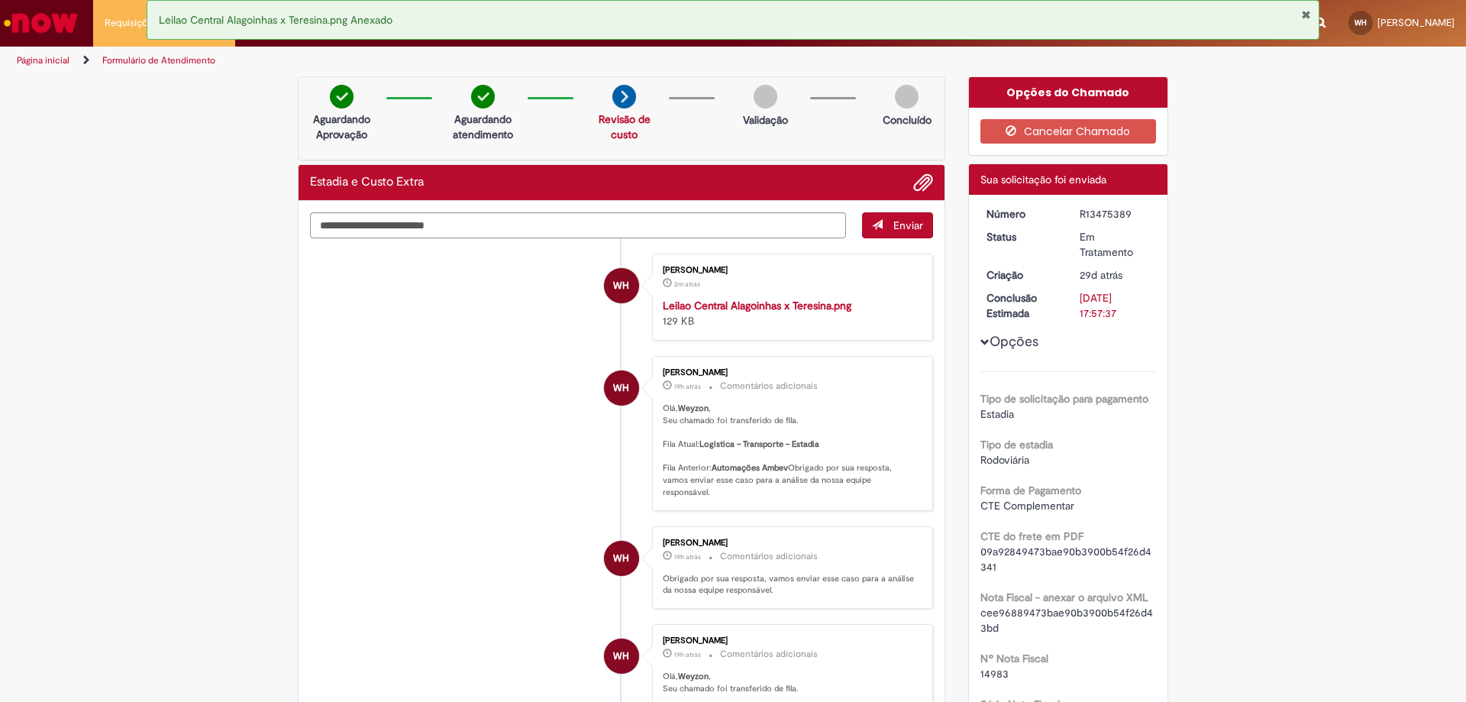
click at [914, 179] on span "Adicionar anexos" at bounding box center [923, 183] width 18 height 18
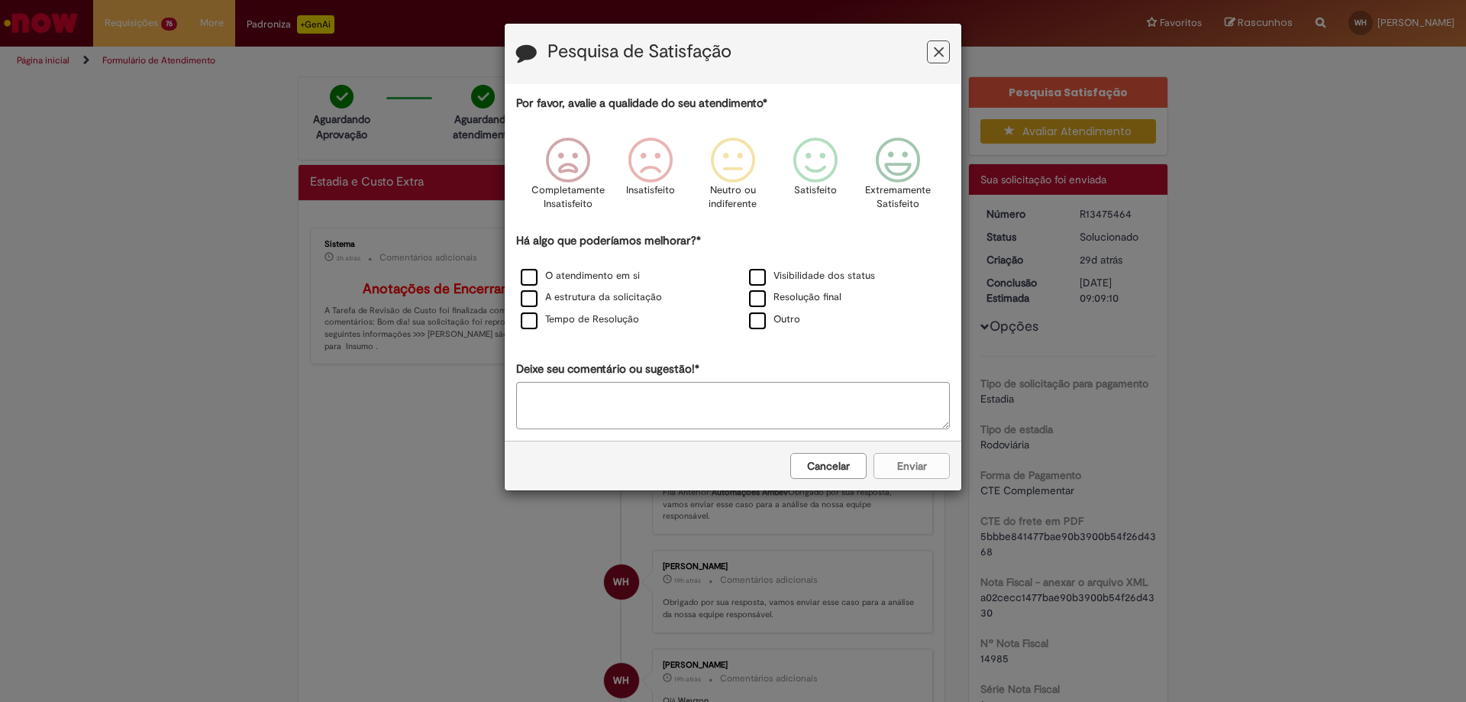
click at [936, 47] on icon "Feedback" at bounding box center [939, 52] width 10 height 16
